Goal: Task Accomplishment & Management: Use online tool/utility

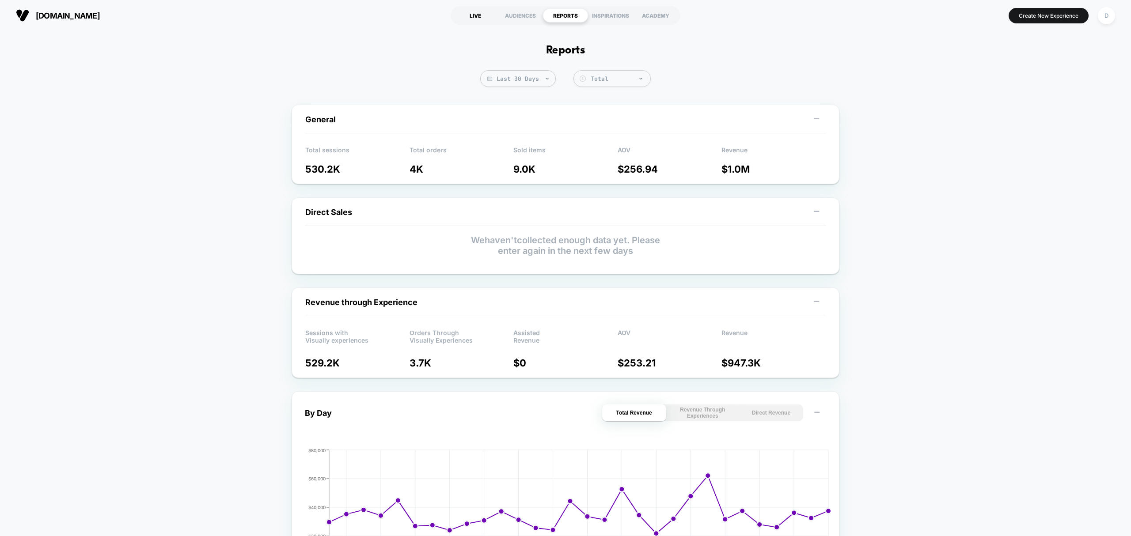
click at [473, 13] on div "LIVE" at bounding box center [475, 15] width 45 height 14
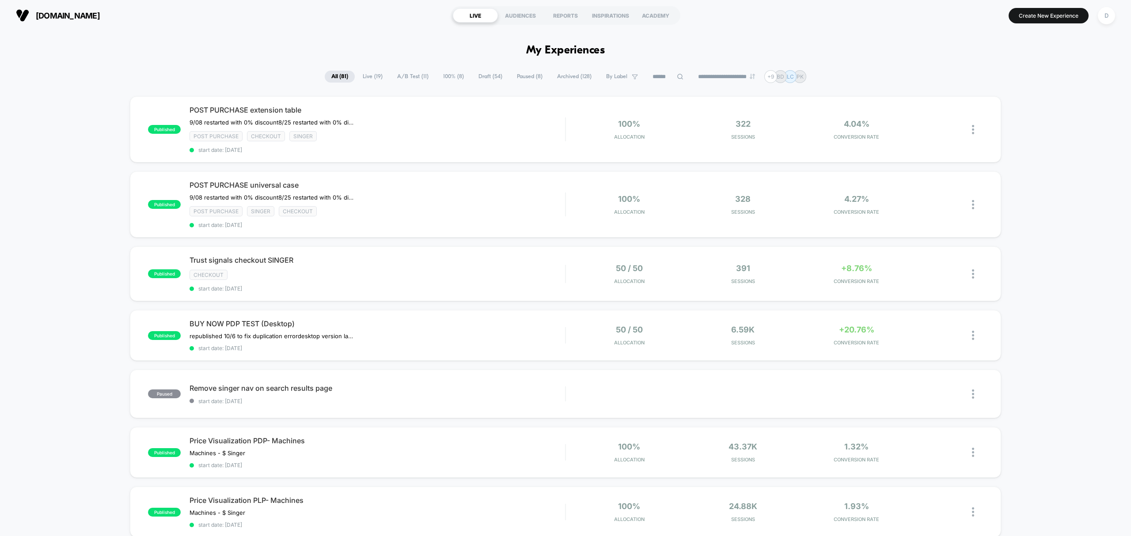
click at [490, 79] on span "Draft ( 54 )" at bounding box center [490, 77] width 37 height 12
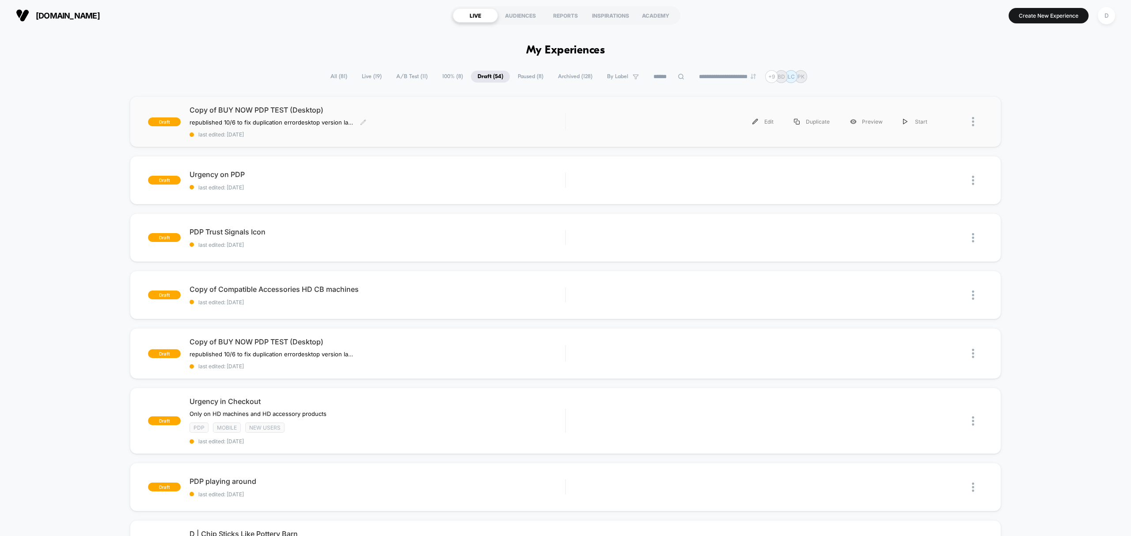
click at [477, 135] on span "last edited: [DATE]" at bounding box center [376, 134] width 375 height 7
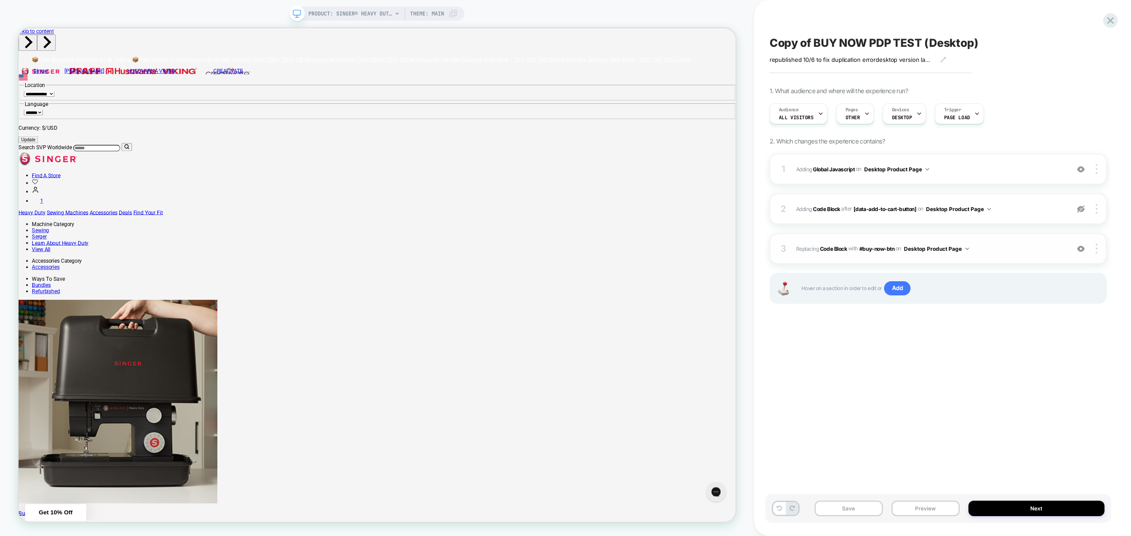
click at [833, 243] on span "Replacing Code Block WITH #buy-now-btn #buy-now-btn on Desktop Product Page" at bounding box center [930, 248] width 269 height 11
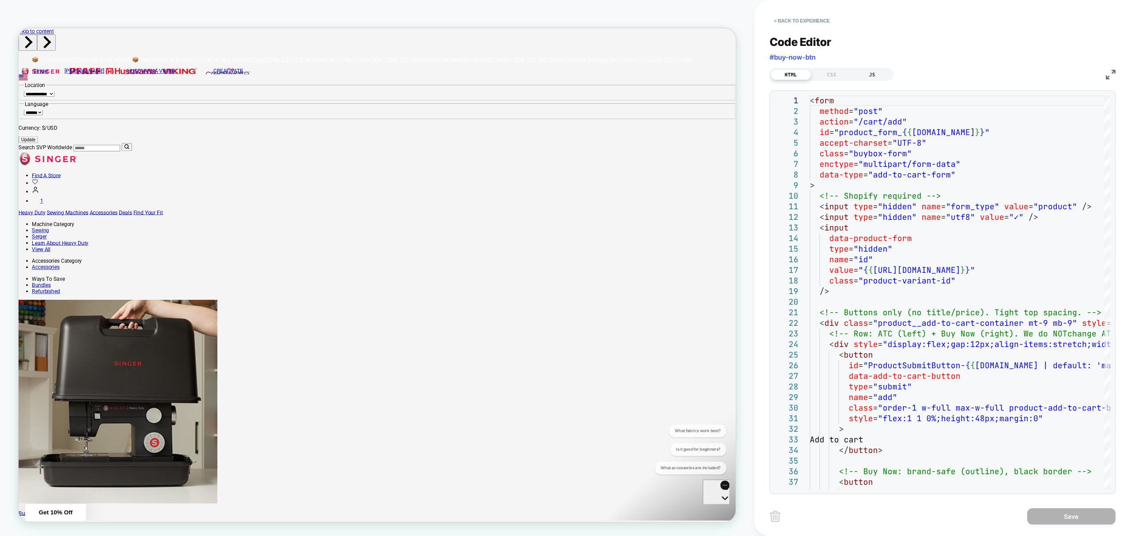
click at [875, 72] on div "JS" at bounding box center [872, 74] width 41 height 11
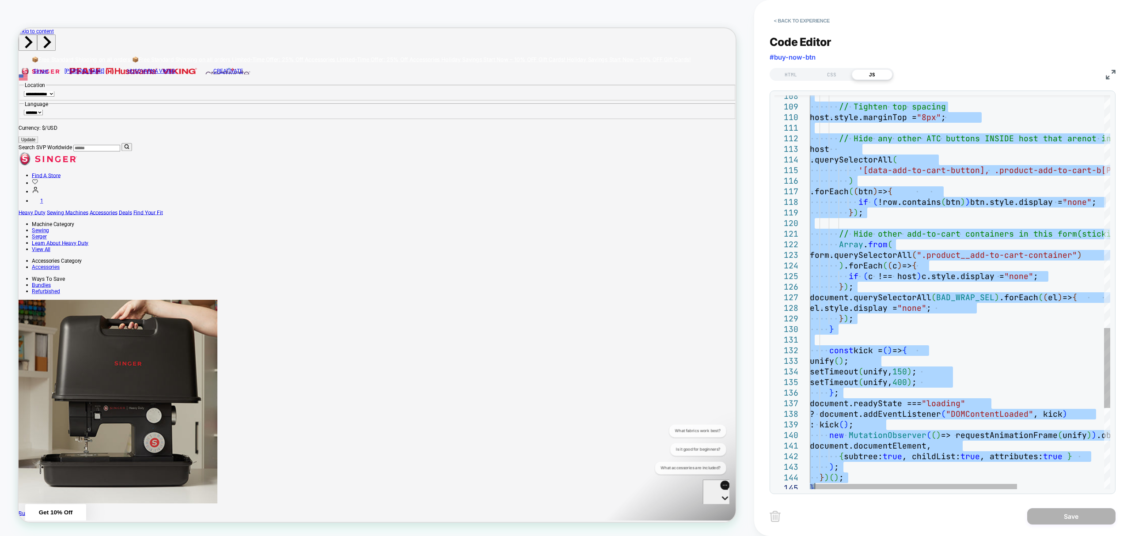
type textarea "**********"
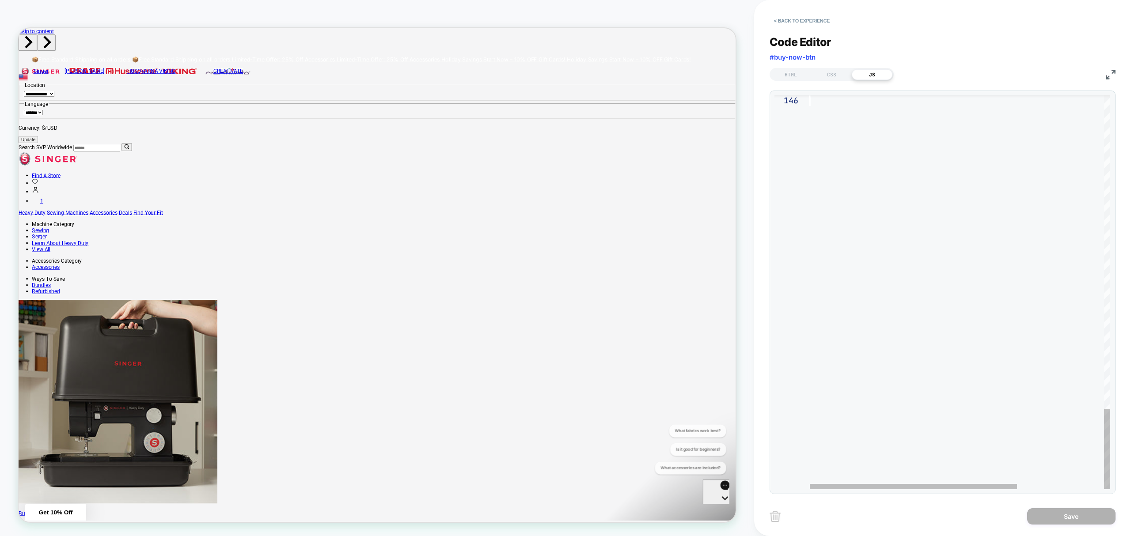
drag, startPoint x: 811, startPoint y: 101, endPoint x: 985, endPoint y: 564, distance: 494.9
type textarea "**********"
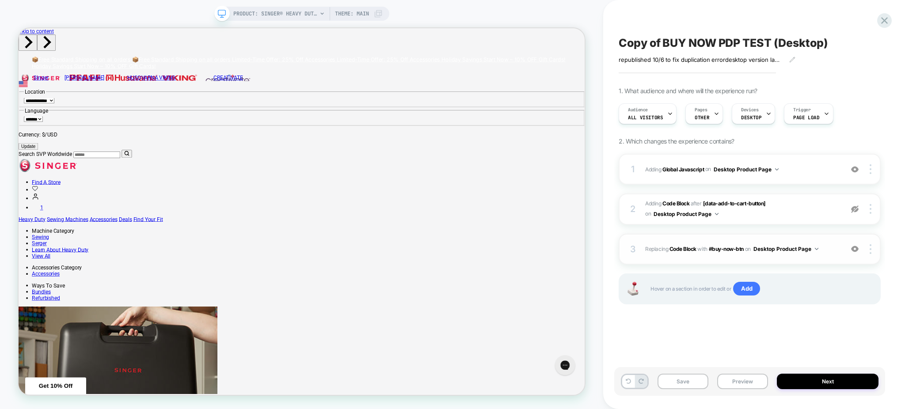
click at [674, 245] on span "Replacing Code Block WITH #buy-now-btn #buy-now-btn on Desktop Product Page" at bounding box center [741, 248] width 193 height 11
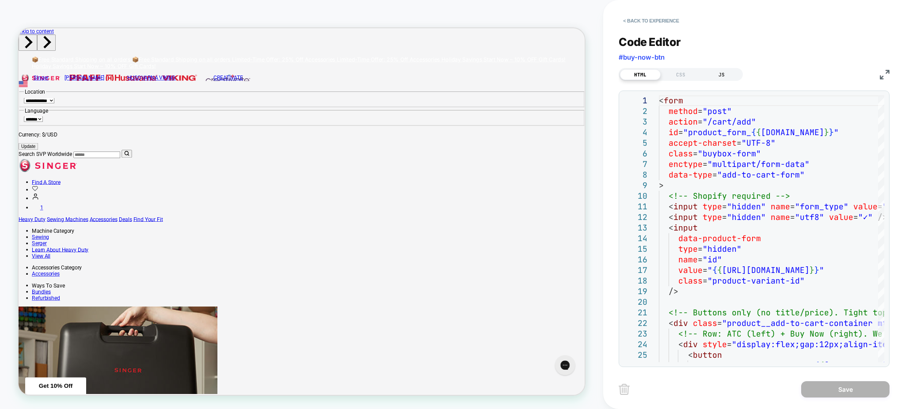
click at [715, 74] on div "JS" at bounding box center [721, 74] width 41 height 11
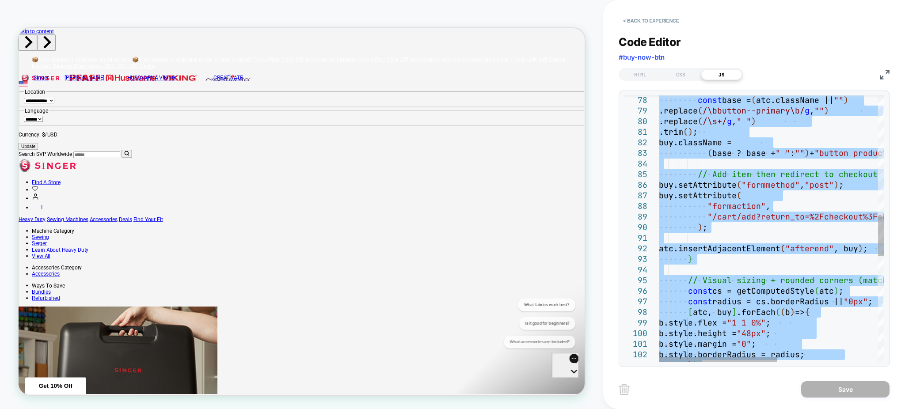
type textarea "**********"
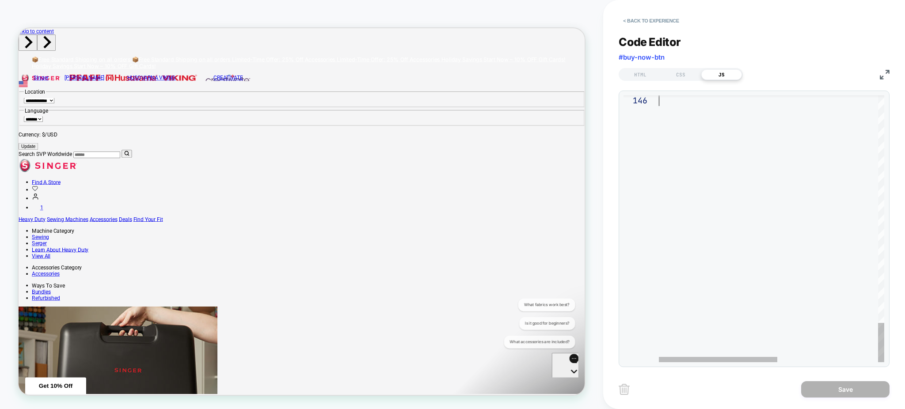
drag, startPoint x: 660, startPoint y: 98, endPoint x: 787, endPoint y: 437, distance: 361.5
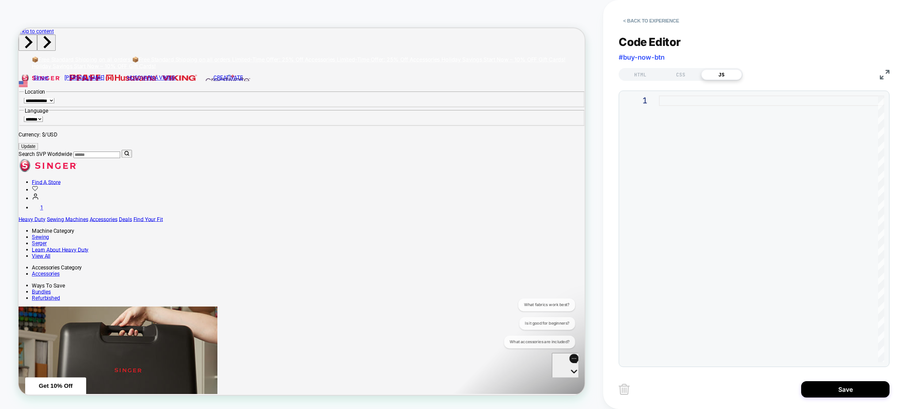
type textarea "**********"
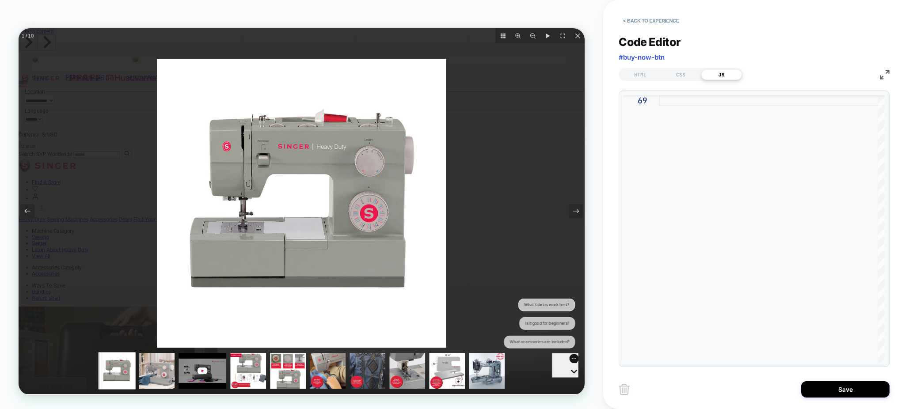
click at [655, 284] on div at bounding box center [396, 272] width 755 height 488
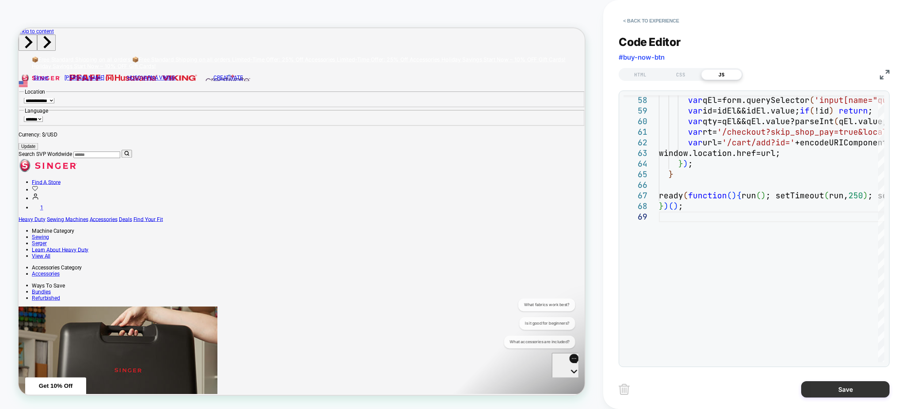
drag, startPoint x: 831, startPoint y: 393, endPoint x: 23, endPoint y: 326, distance: 810.5
click at [832, 393] on button "Save" at bounding box center [845, 389] width 88 height 16
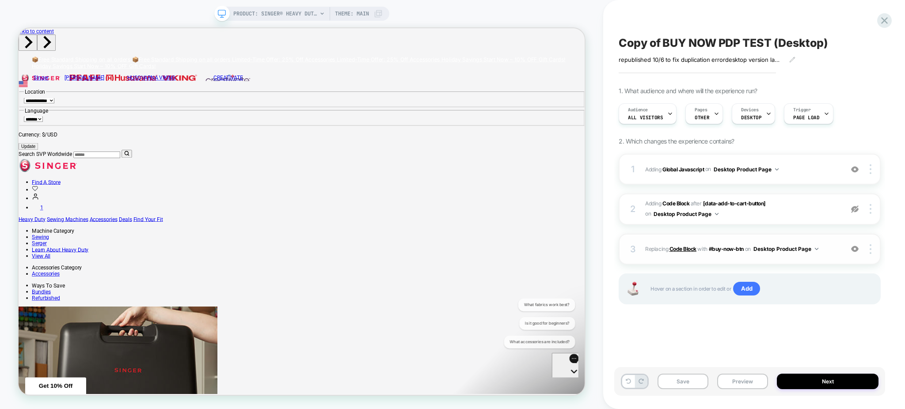
click at [681, 248] on b "Code Block" at bounding box center [682, 249] width 27 height 7
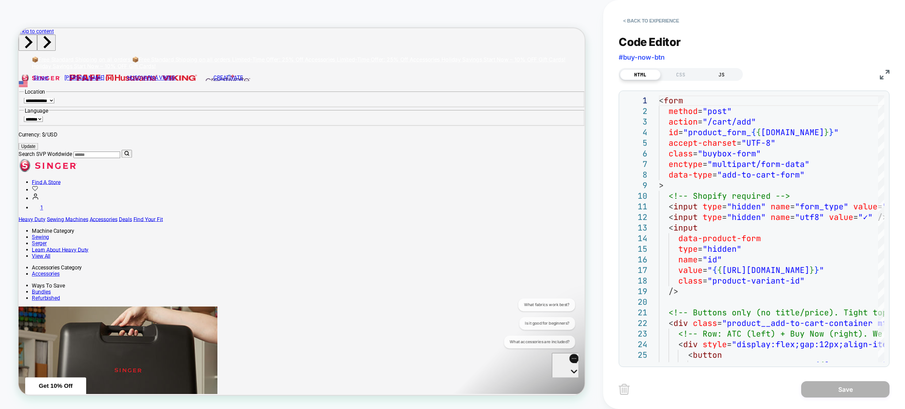
click at [724, 69] on div "JS" at bounding box center [721, 74] width 41 height 11
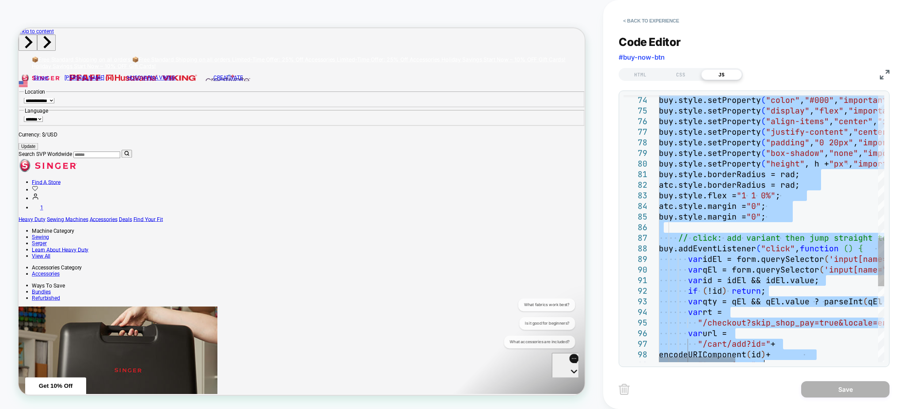
type textarea "**********"
drag, startPoint x: 659, startPoint y: 97, endPoint x: 737, endPoint y: 434, distance: 345.8
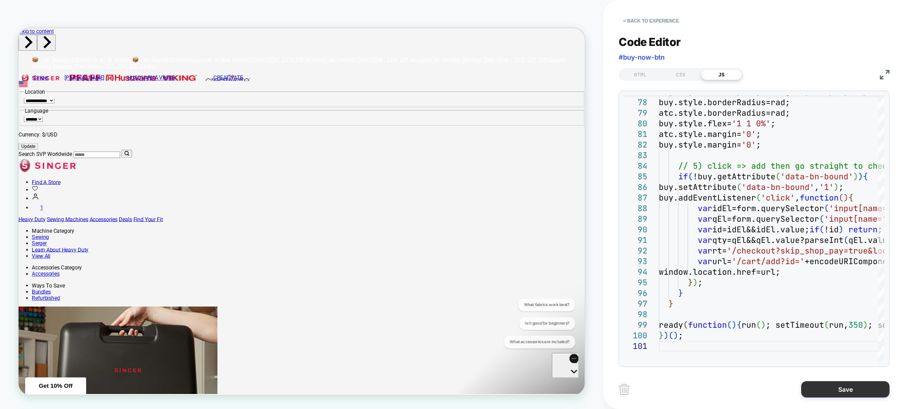
click at [858, 385] on button "Save" at bounding box center [845, 389] width 88 height 16
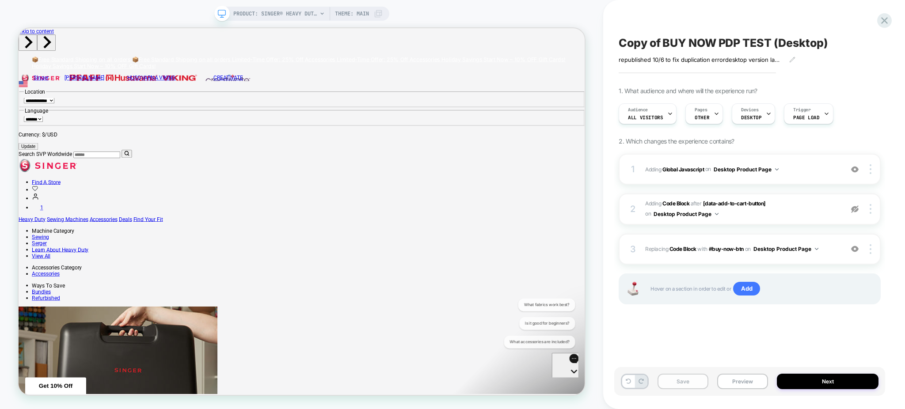
click at [679, 384] on button "Save" at bounding box center [682, 381] width 51 height 15
click at [258, 13] on span "PRODUCT: SINGER® Heavy Duty 4452 Sewing Machine" at bounding box center [275, 14] width 84 height 14
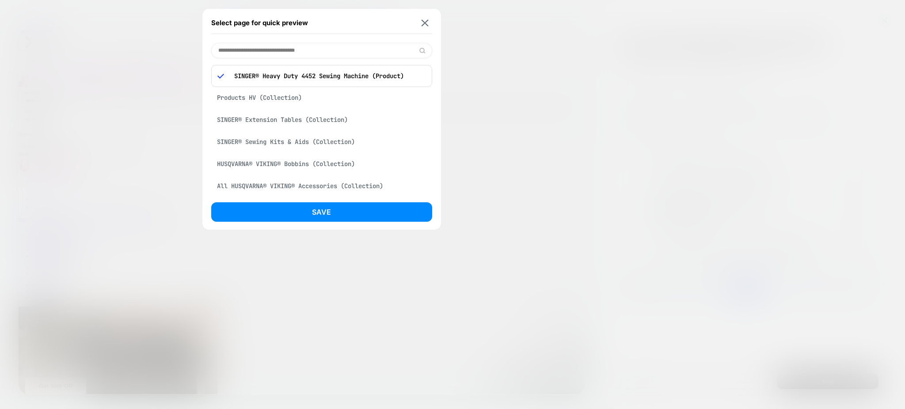
click at [258, 163] on div "HUSQVARNA® VIKING® Bobbins (Collection)" at bounding box center [321, 163] width 221 height 17
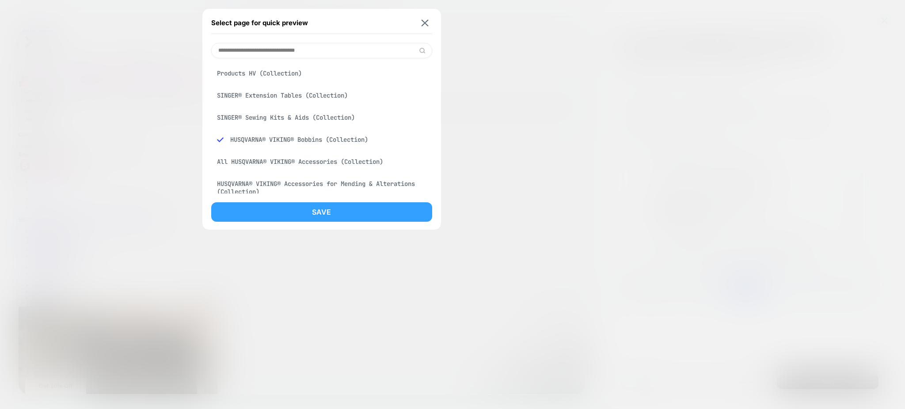
click at [319, 221] on button "Save" at bounding box center [321, 211] width 221 height 19
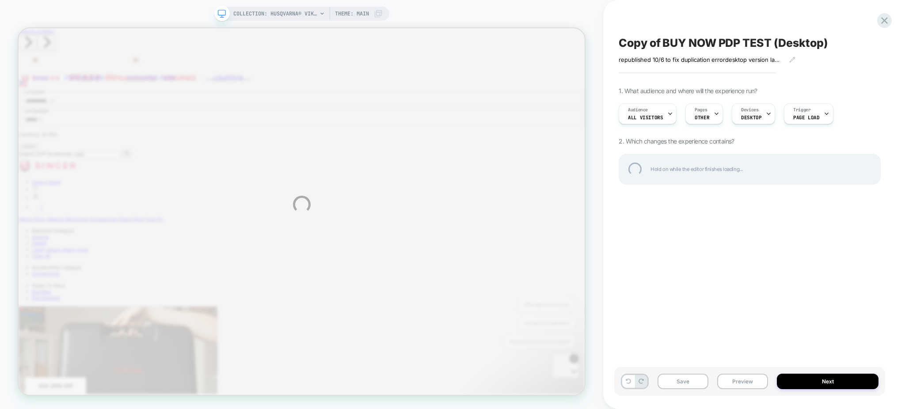
click at [294, 15] on div "COLLECTION: HUSQVARNA® VIKING® Bobbins (Category) COLLECTION: HUSQVARNA® VIKING…" at bounding box center [452, 204] width 905 height 409
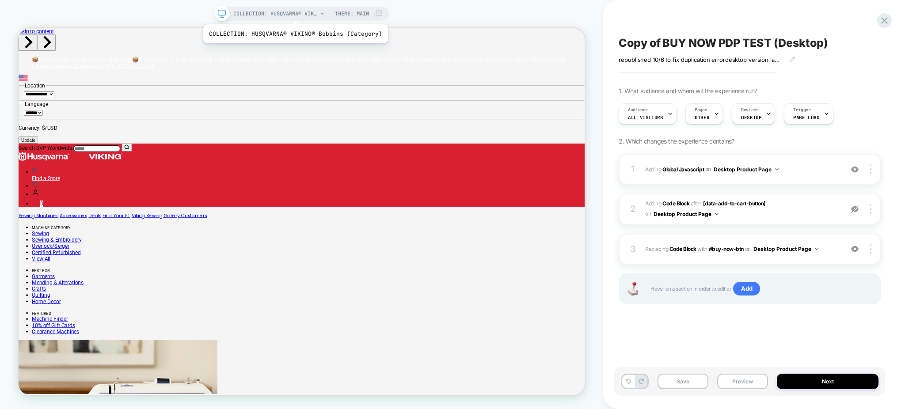
click at [293, 13] on span "COLLECTION: HUSQVARNA® VIKING® Bobbins (Category)" at bounding box center [275, 14] width 84 height 14
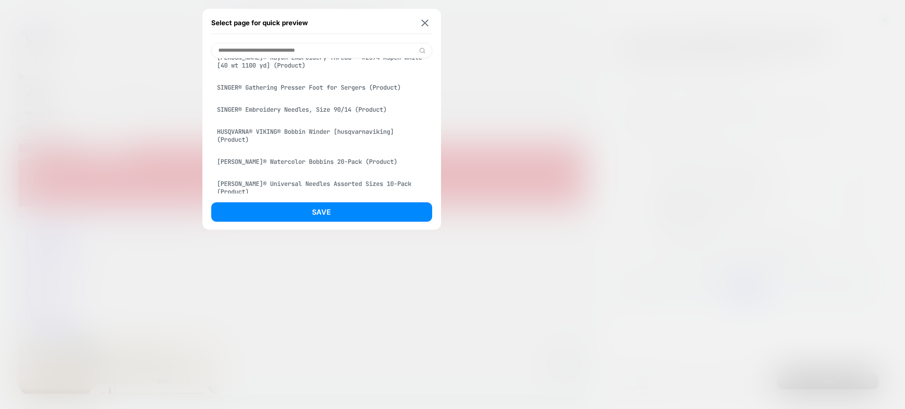
scroll to position [1624, 0]
click at [261, 22] on div "HUSQVARNA® VIKING® Narrow Hem Presser Foot 5 mm [husqvarnaviking] (Product)" at bounding box center [321, 9] width 221 height 25
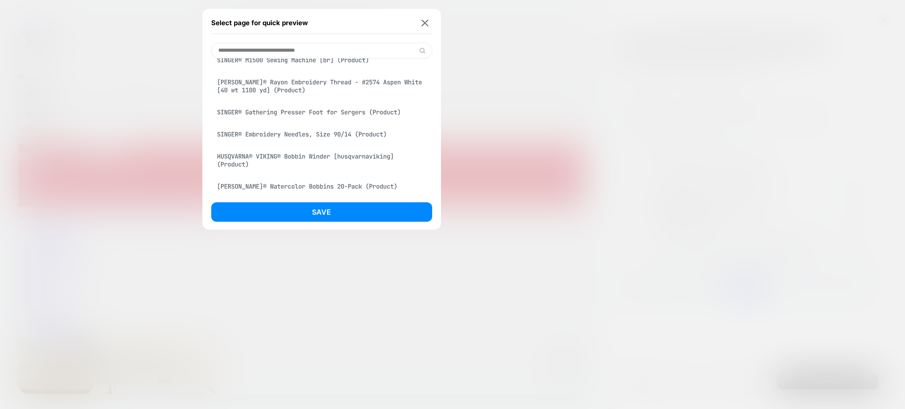
scroll to position [1649, 0]
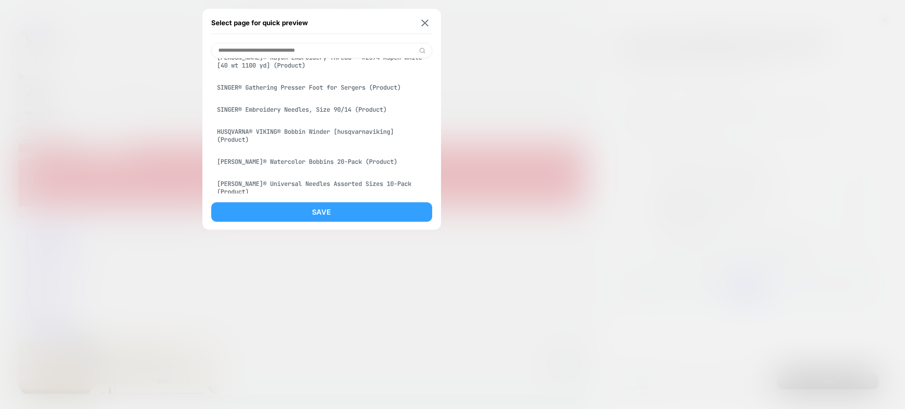
click at [295, 208] on button "Save" at bounding box center [321, 211] width 221 height 19
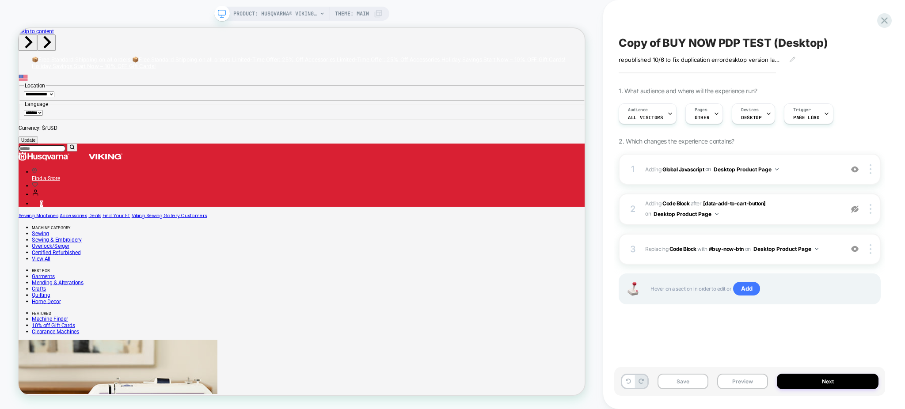
scroll to position [0, 0]
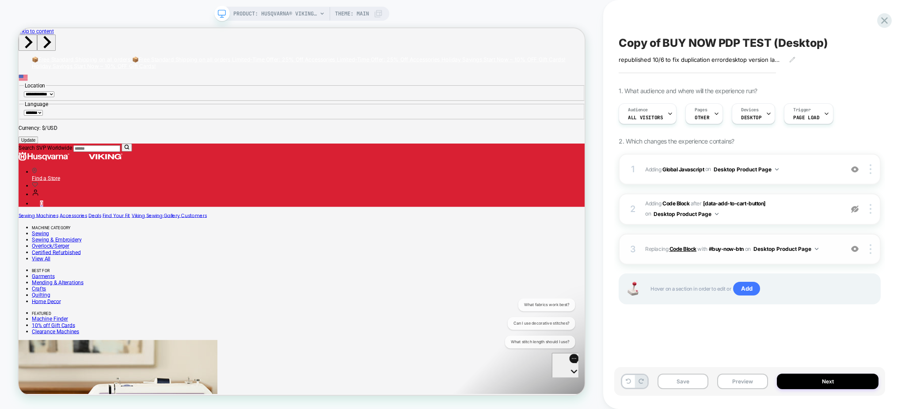
click at [685, 248] on b "Code Block" at bounding box center [682, 249] width 27 height 7
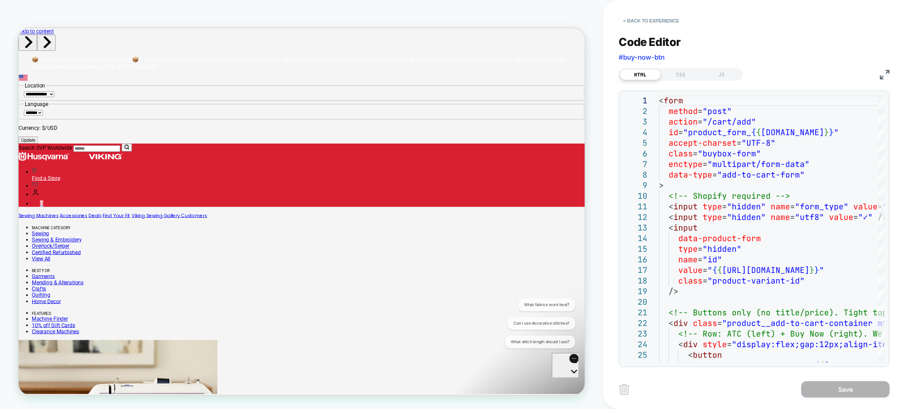
click at [722, 68] on div "HTML CSS JS" at bounding box center [680, 74] width 124 height 13
click at [728, 79] on div "JS" at bounding box center [721, 74] width 41 height 11
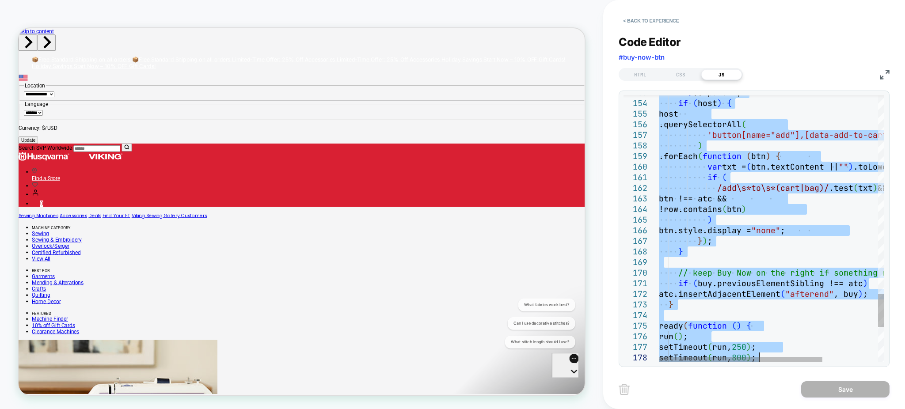
type textarea "**********"
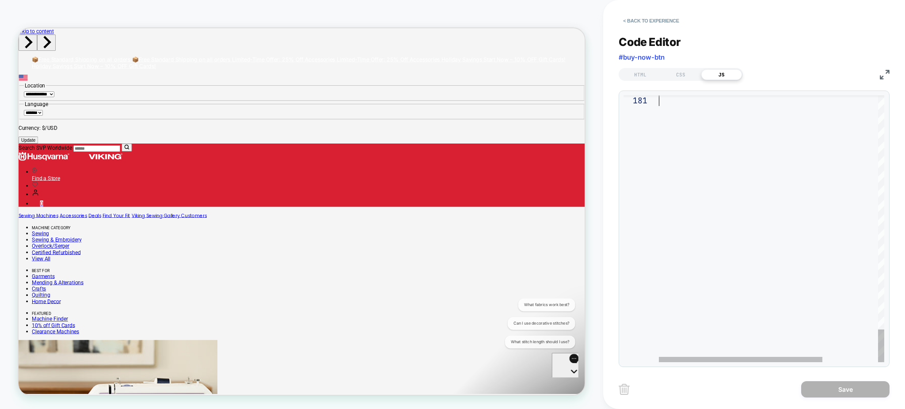
drag, startPoint x: 660, startPoint y: 97, endPoint x: 759, endPoint y: 437, distance: 353.6
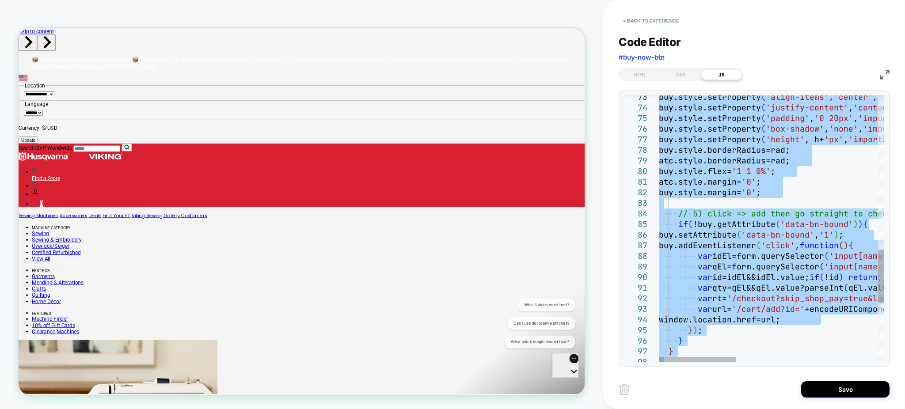
type textarea "**********"
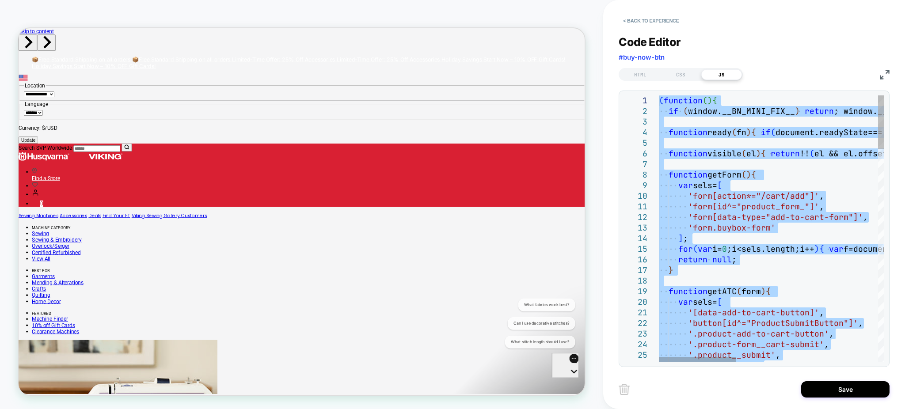
drag, startPoint x: 689, startPoint y: 333, endPoint x: 535, endPoint y: -64, distance: 426.1
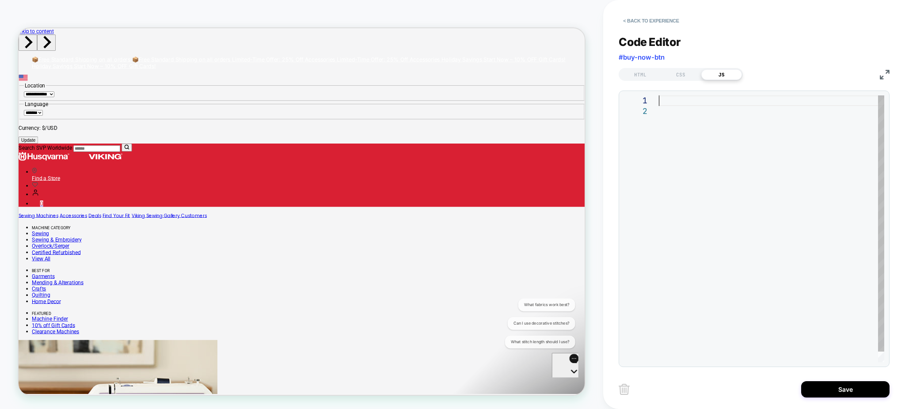
click at [686, 98] on div at bounding box center [771, 233] width 225 height 277
type textarea "**********"
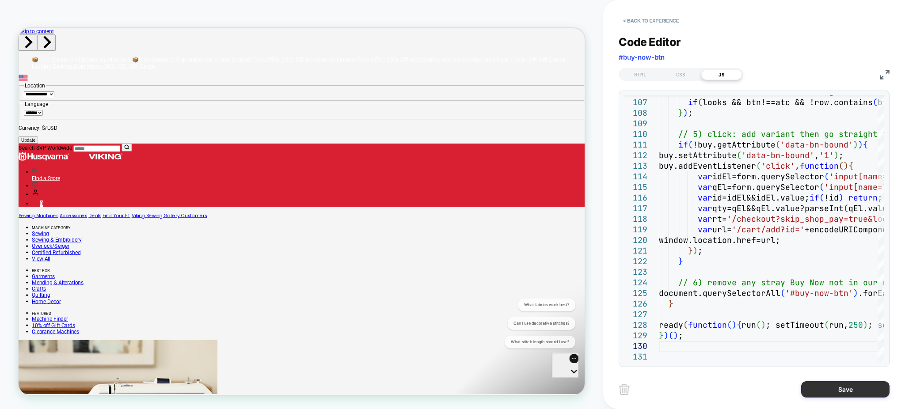
click at [870, 387] on button "Save" at bounding box center [845, 389] width 88 height 16
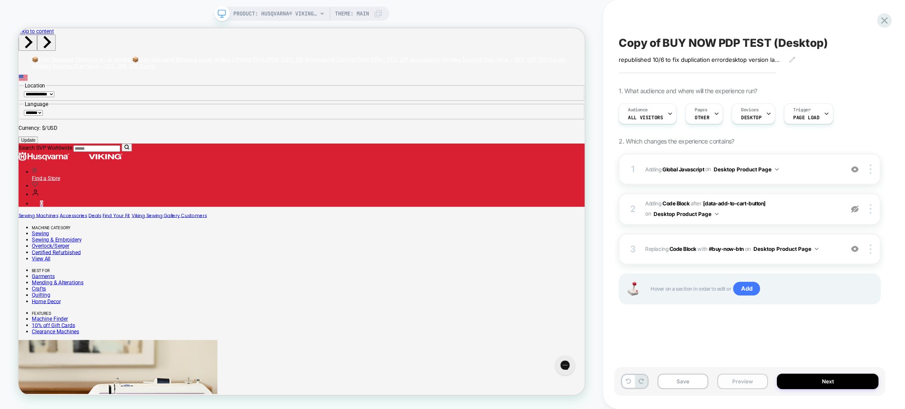
click at [735, 384] on button "Preview" at bounding box center [742, 381] width 51 height 15
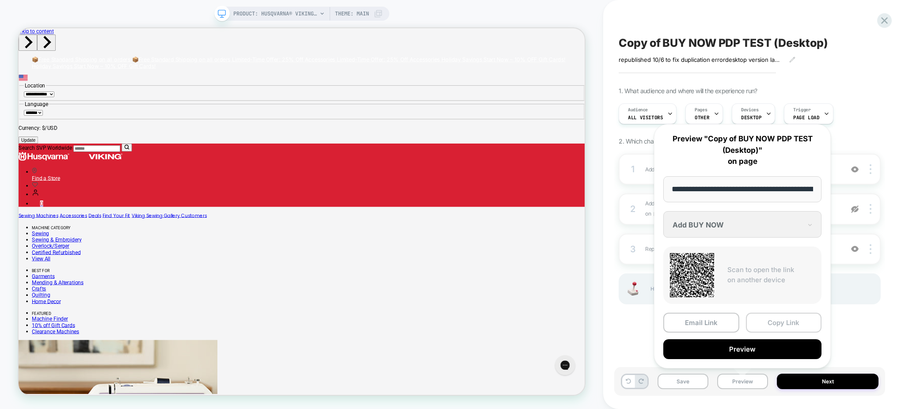
click at [781, 315] on button "Copy Link" at bounding box center [784, 323] width 76 height 20
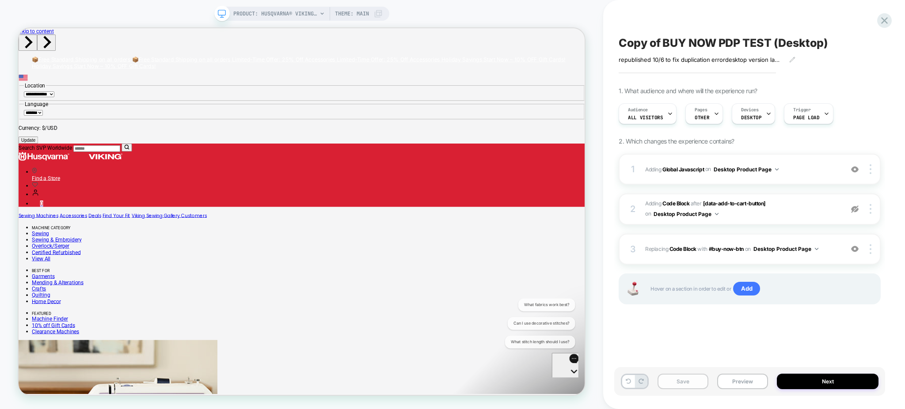
click at [689, 380] on button "Save" at bounding box center [682, 381] width 51 height 15
click at [280, 11] on span "PRODUCT: HUSQVARNA® VIKING® Narrow Hem Presser Foot 5 mm [husqvarnaviking]" at bounding box center [275, 14] width 84 height 14
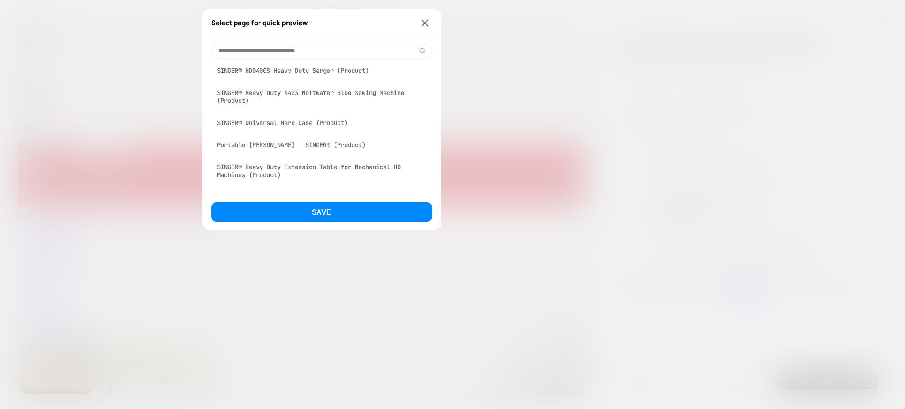
scroll to position [322, 0]
click at [333, 79] on div "SINGER® HD0400S Heavy Duty Serger (Product)" at bounding box center [321, 70] width 221 height 17
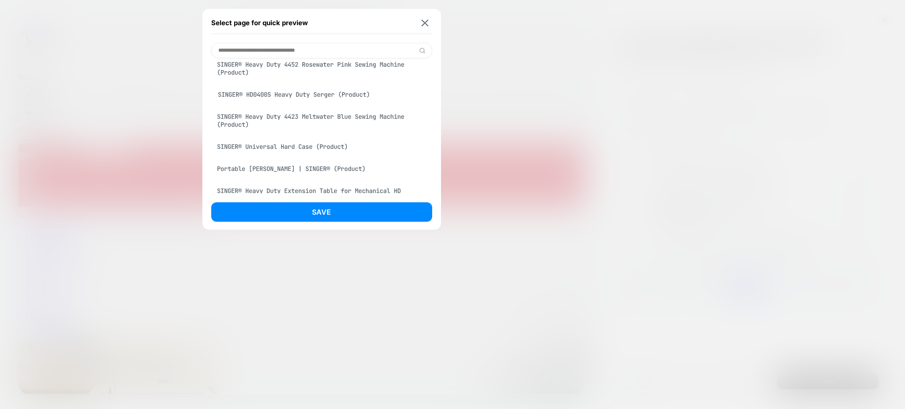
scroll to position [347, 0]
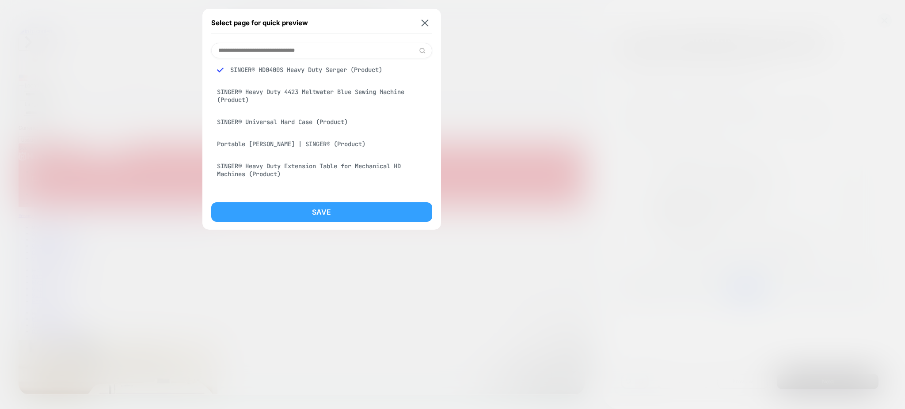
click at [337, 212] on button "Save" at bounding box center [321, 211] width 221 height 19
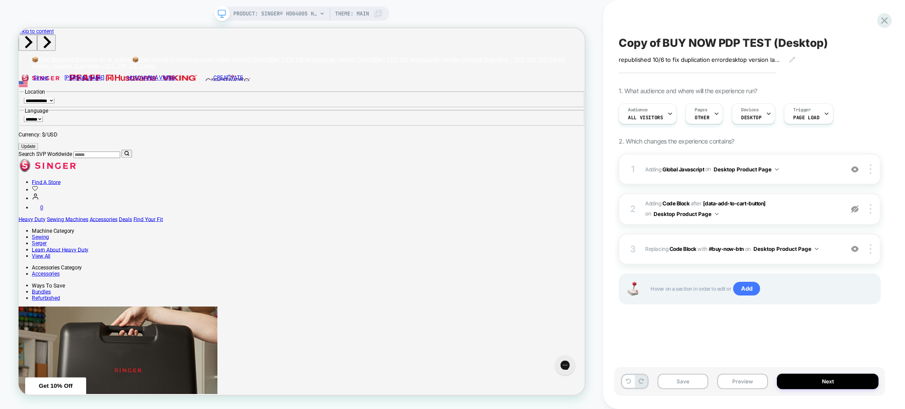
scroll to position [0, 0]
click at [693, 380] on button "Save" at bounding box center [682, 381] width 51 height 15
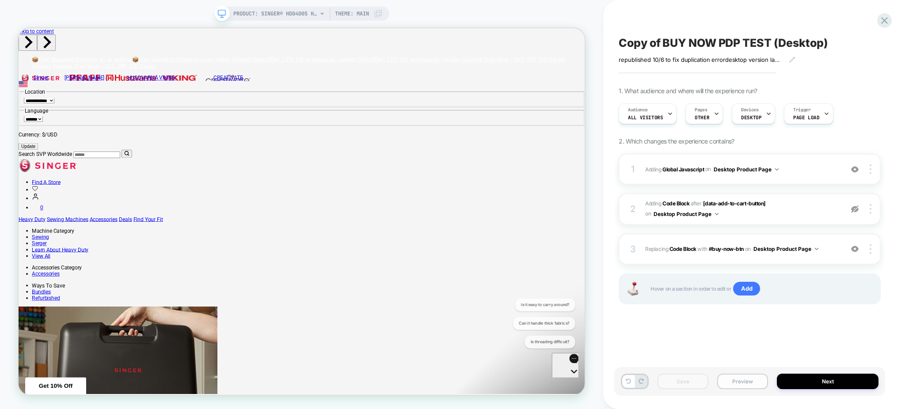
click at [754, 378] on button "Preview" at bounding box center [742, 381] width 51 height 15
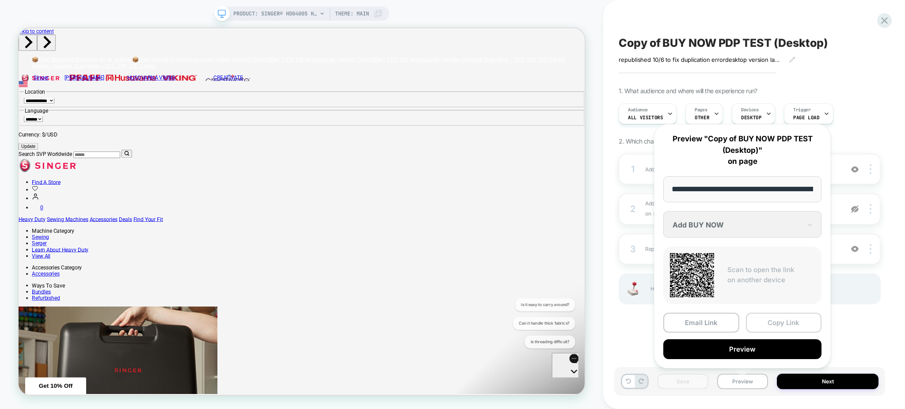
click at [790, 320] on button "Copy Link" at bounding box center [784, 323] width 76 height 20
